Goal: Information Seeking & Learning: Learn about a topic

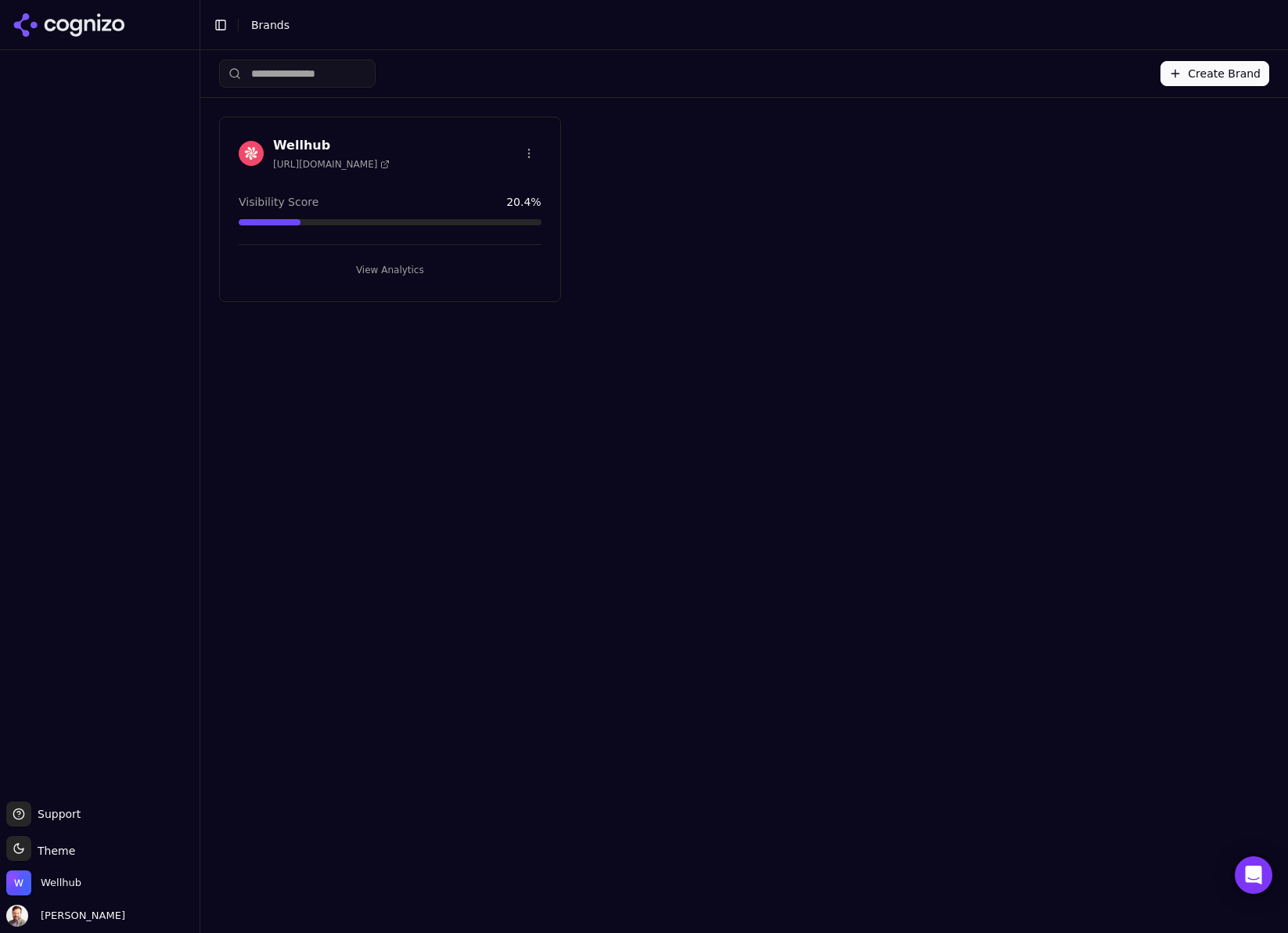
click at [302, 139] on h3 "Wellhub" at bounding box center [332, 145] width 117 height 19
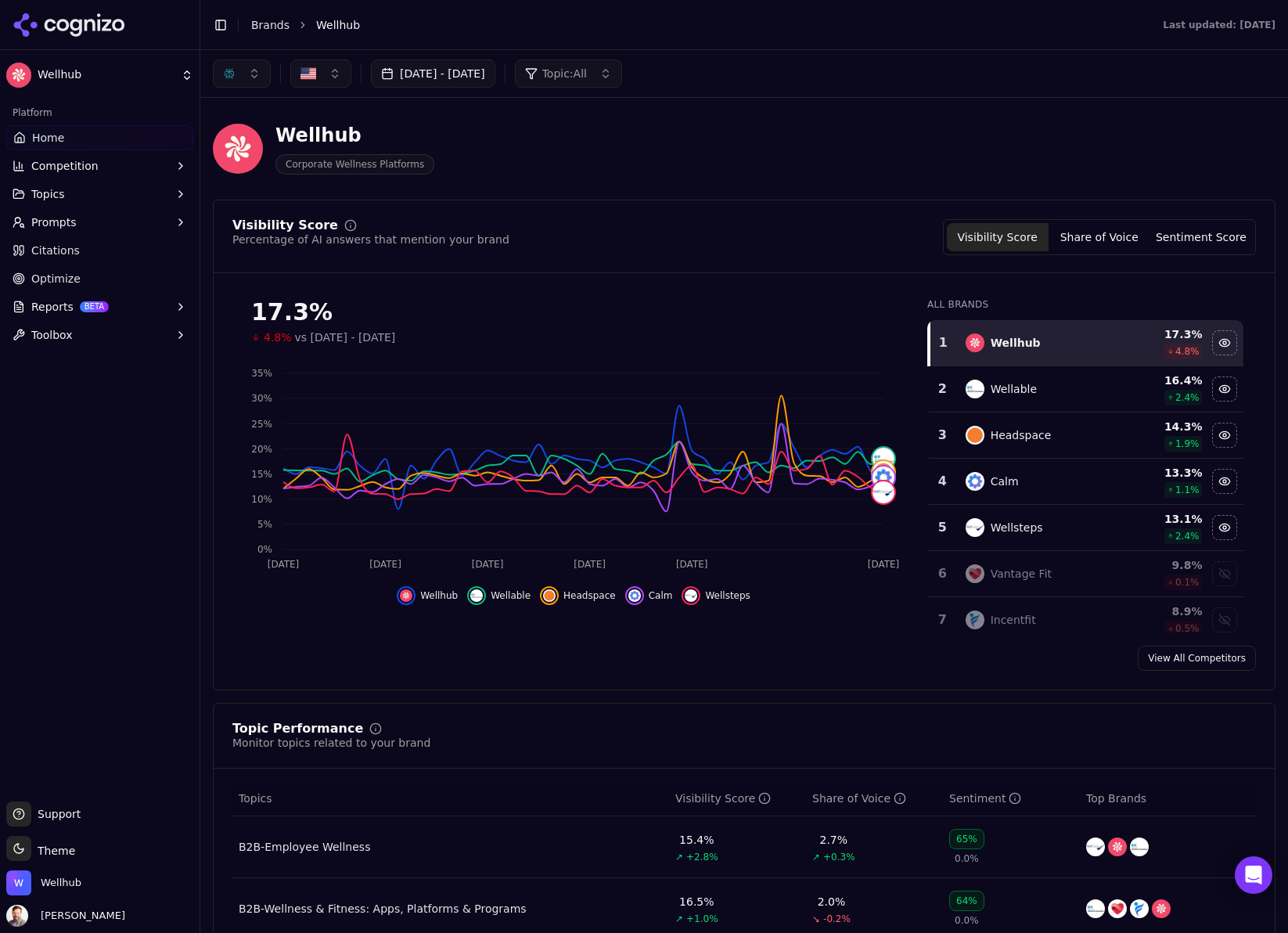
click at [59, 140] on span "Home" at bounding box center [49, 138] width 32 height 15
click at [56, 219] on span "Prompts" at bounding box center [54, 222] width 45 height 15
click at [51, 191] on span "Topics" at bounding box center [48, 194] width 33 height 15
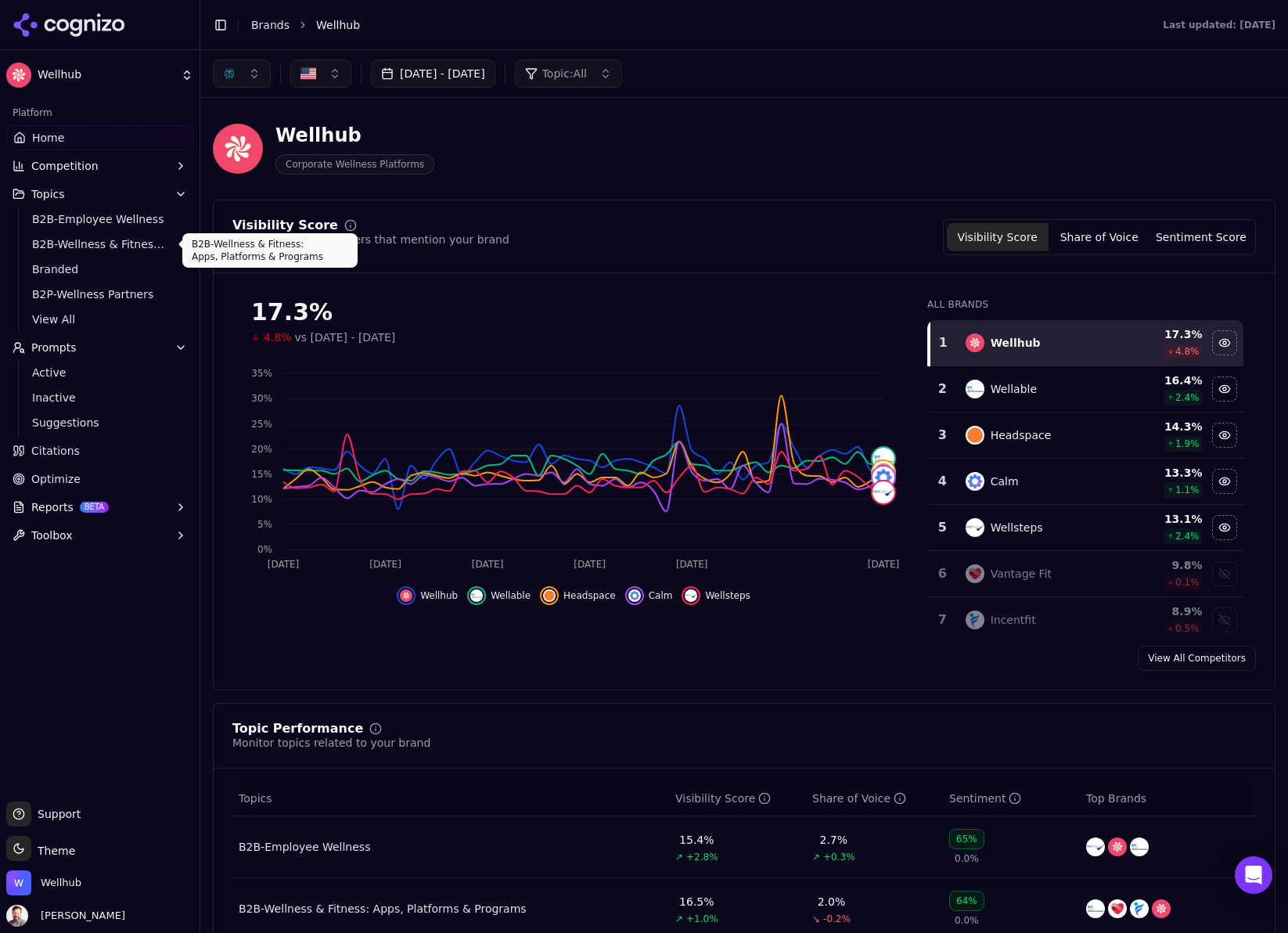
click at [74, 241] on span "B2B-Wellness & Fitness: Apps, Platforms & Programs" at bounding box center [100, 244] width 136 height 15
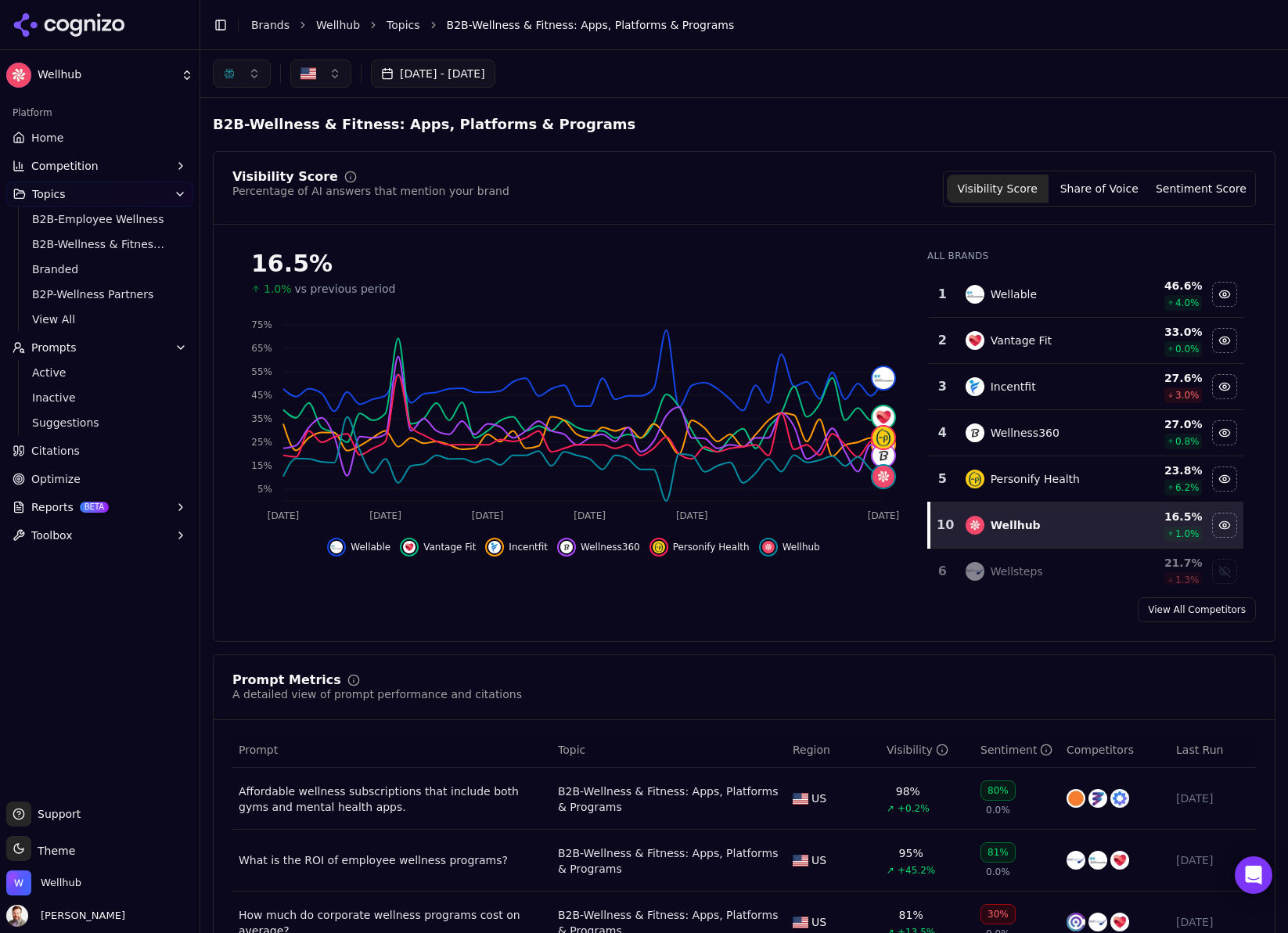
click at [346, 550] on div "Hide wellable data" at bounding box center [336, 547] width 19 height 19
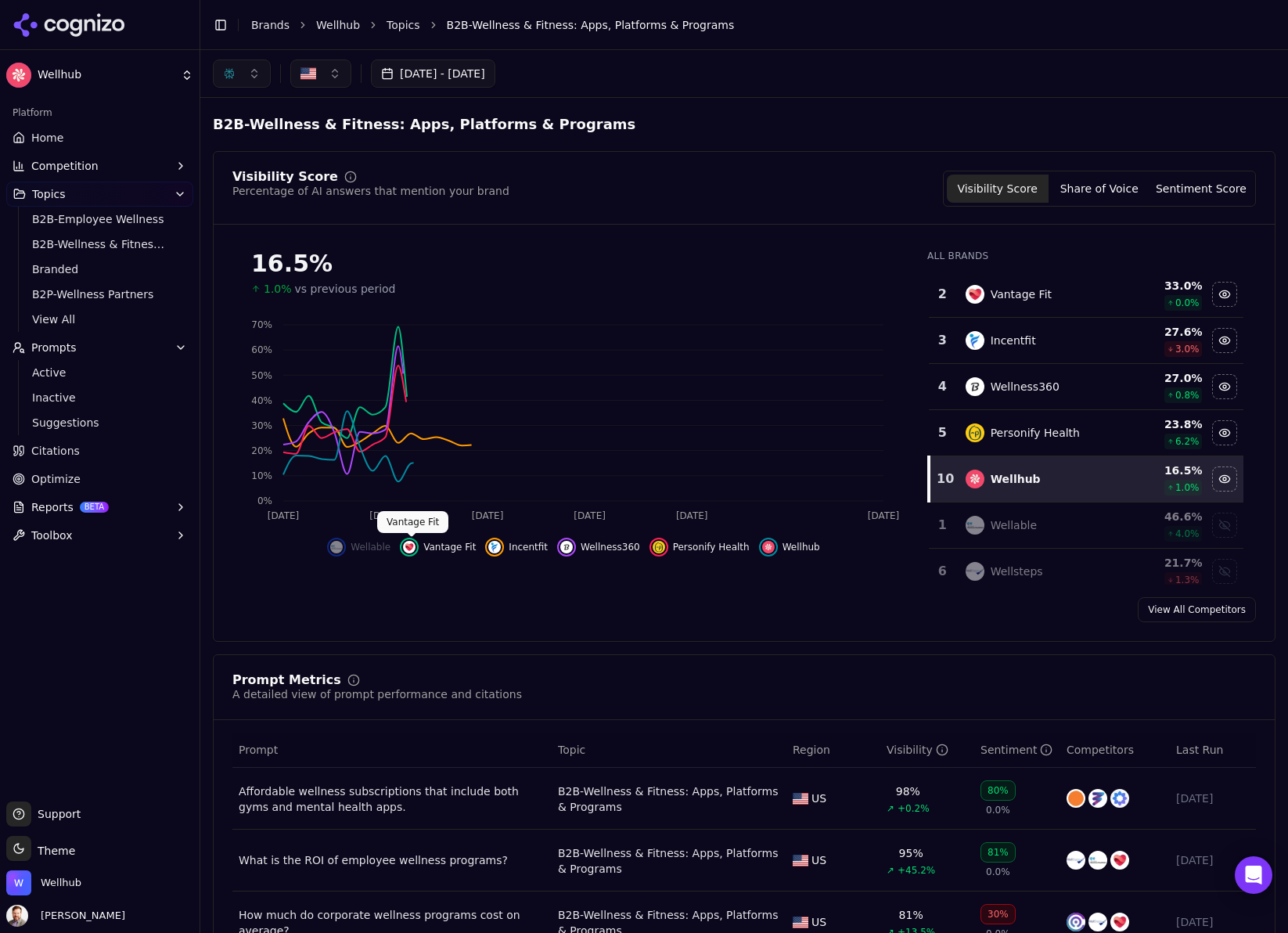
click at [416, 545] on img "Hide vantage fit data" at bounding box center [409, 547] width 12 height 12
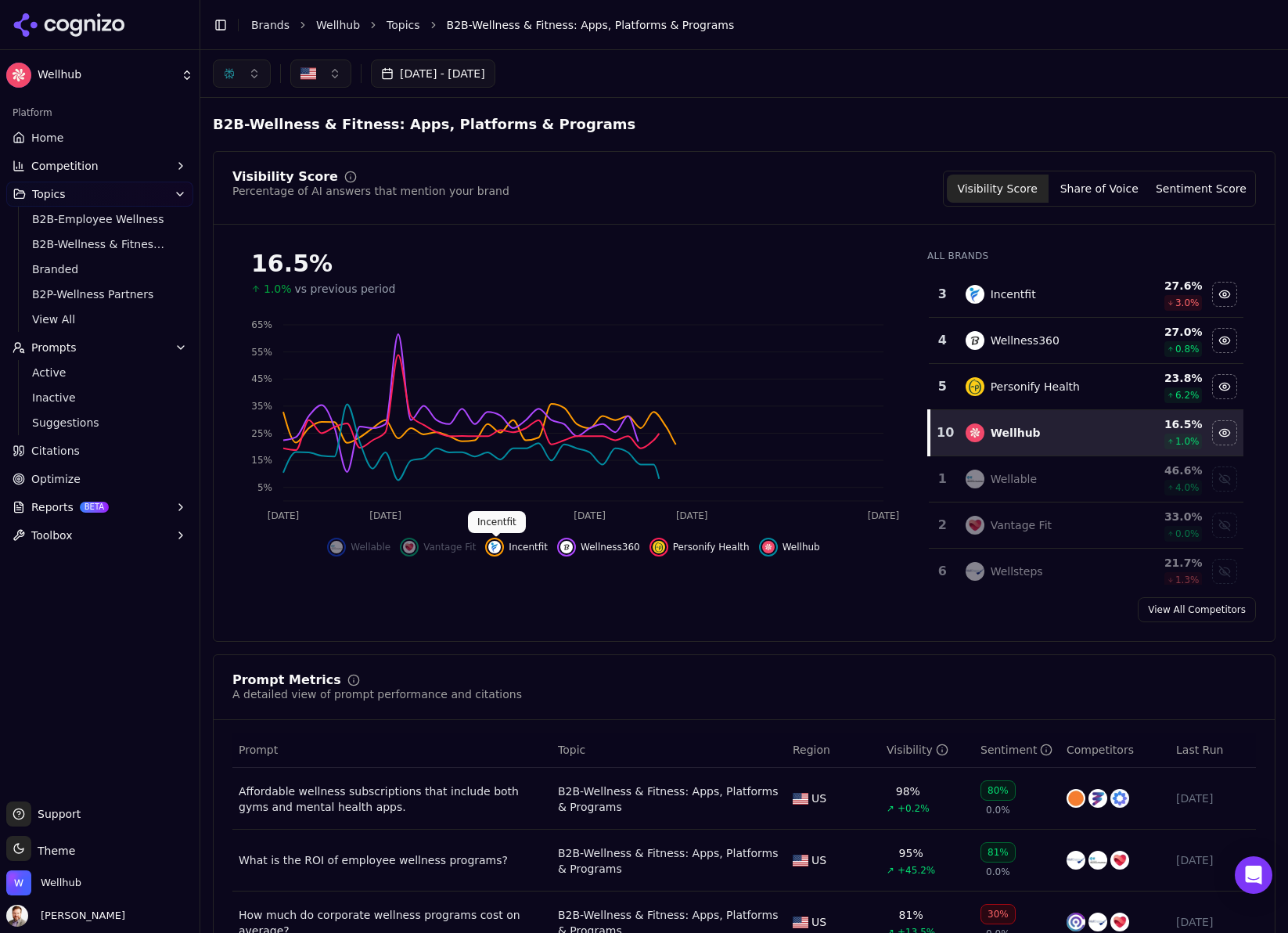
click at [504, 542] on button "Incentfit" at bounding box center [516, 547] width 62 height 19
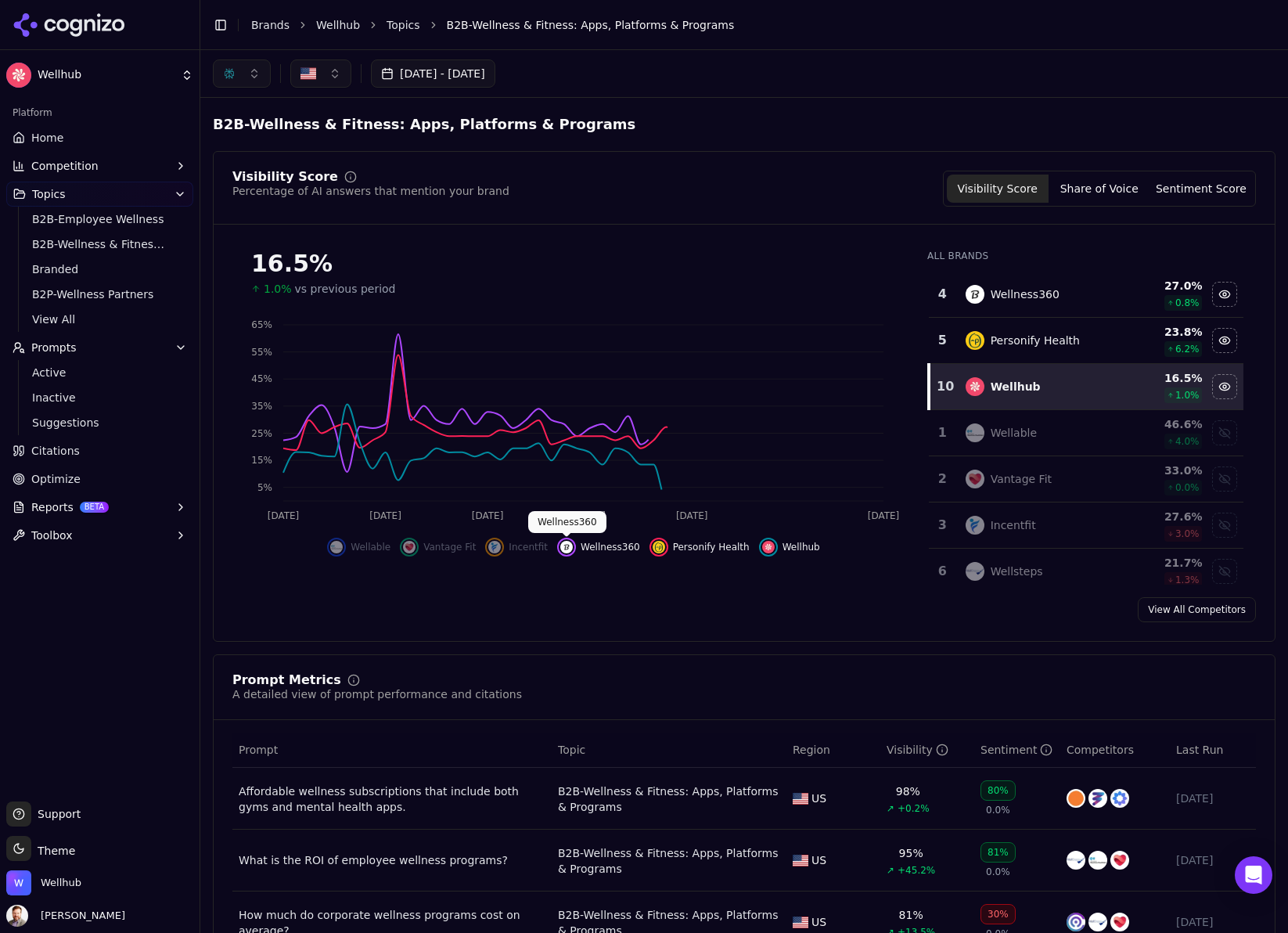
click at [571, 547] on img "Hide wellness360 data" at bounding box center [566, 547] width 12 height 12
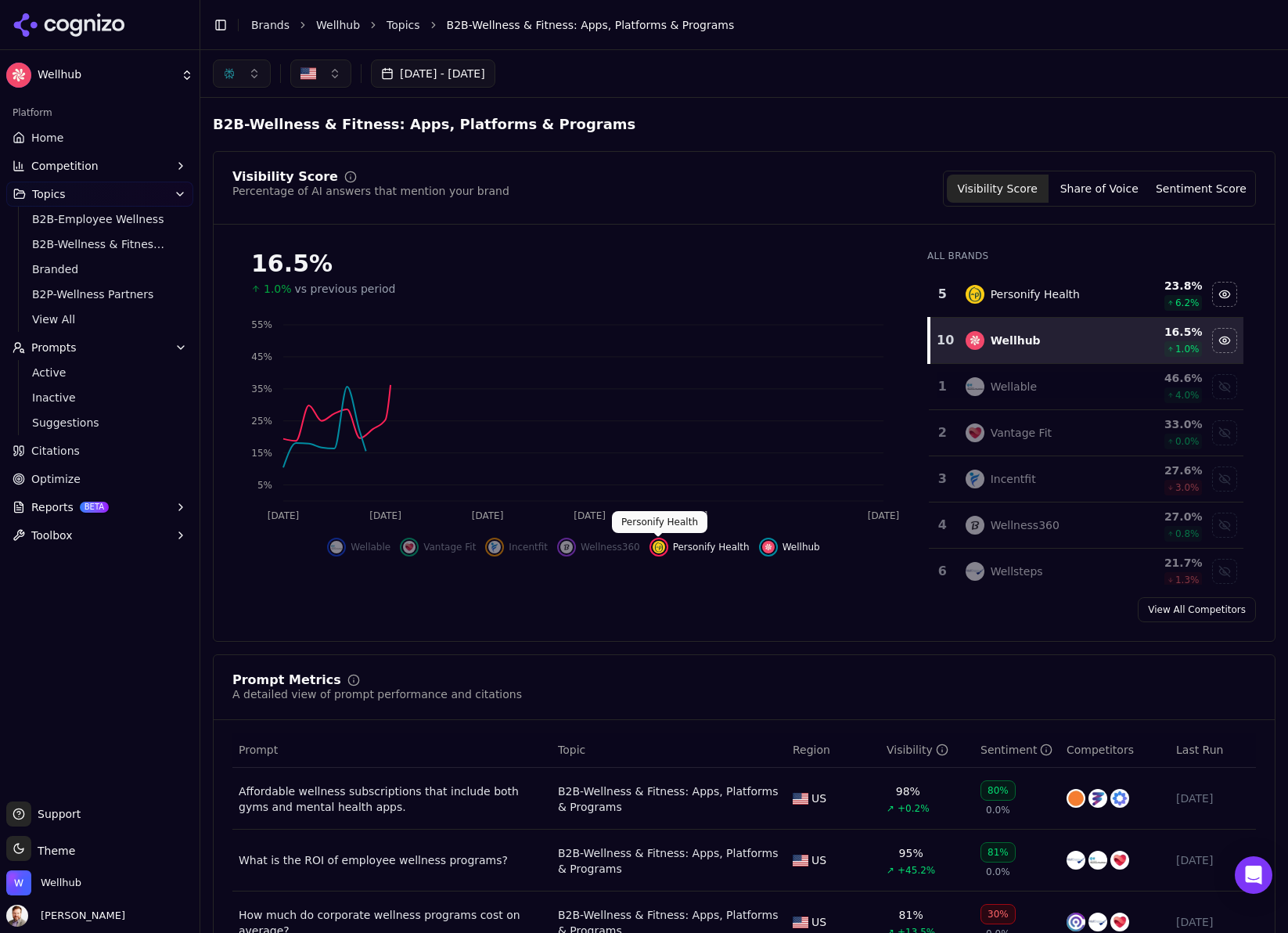
click at [661, 546] on img "Hide personify health data" at bounding box center [658, 547] width 12 height 12
